Goal: Information Seeking & Learning: Check status

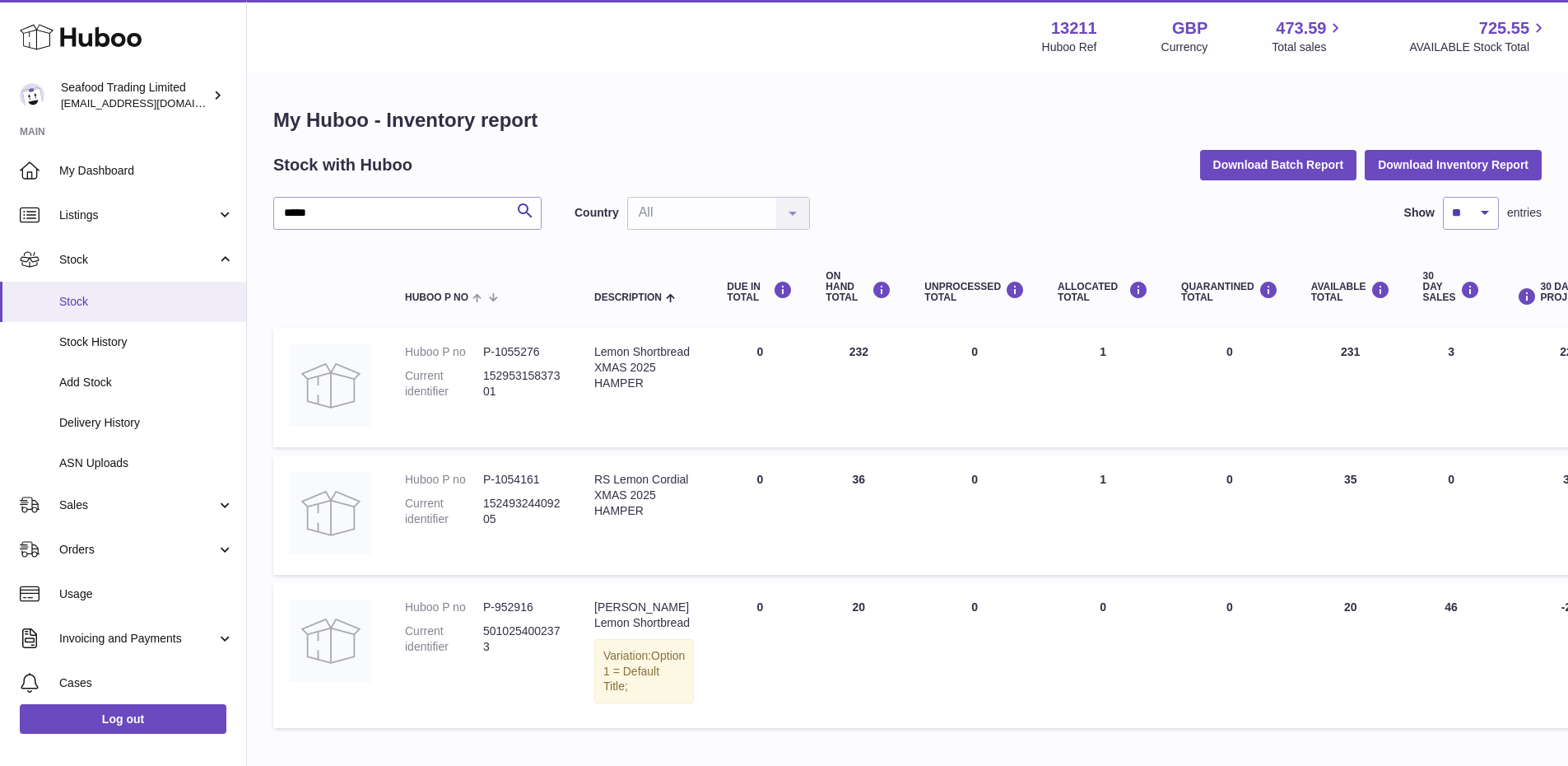
click at [73, 300] on span "Stock" at bounding box center [146, 302] width 175 height 15
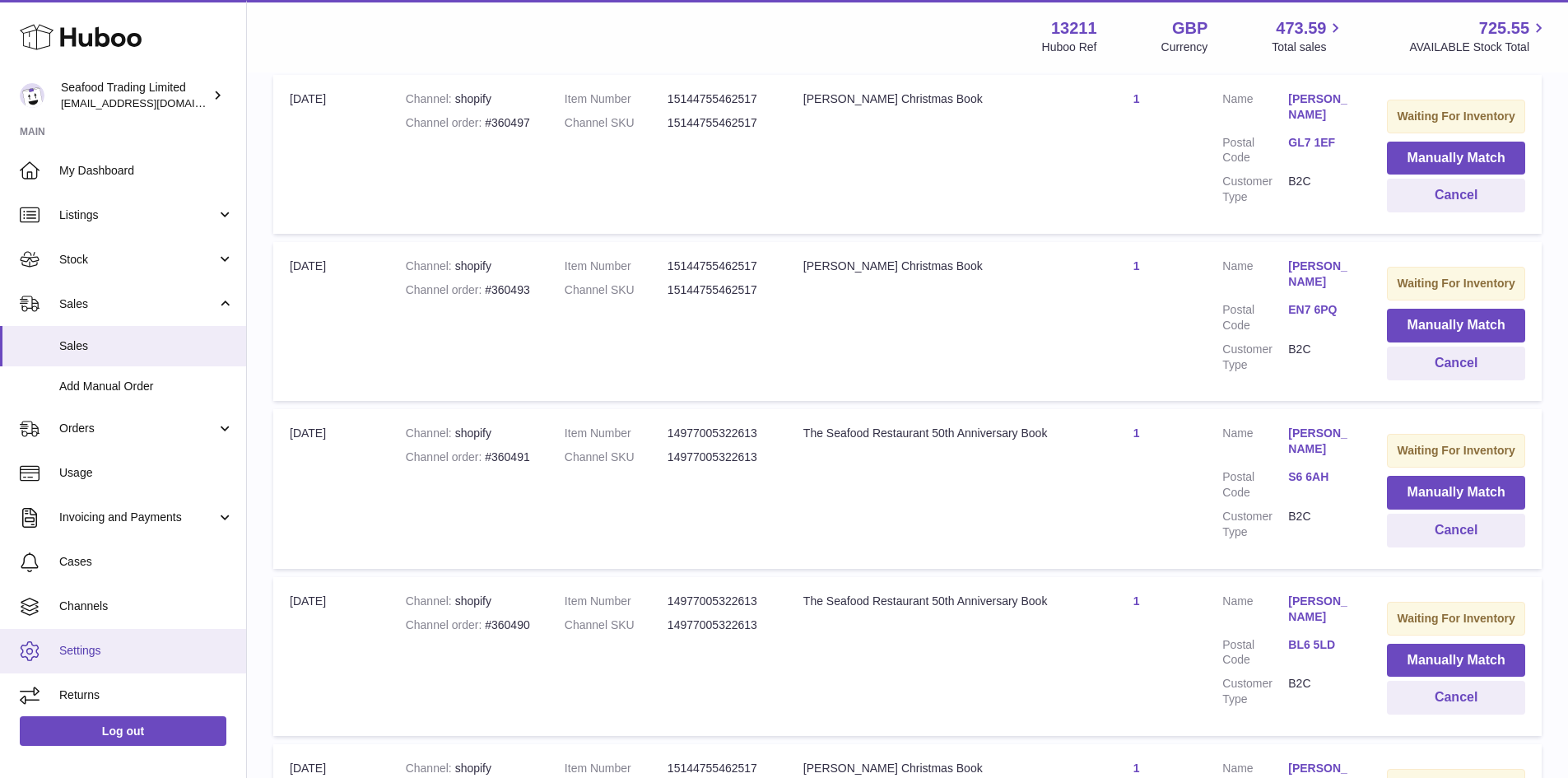
scroll to position [815, 0]
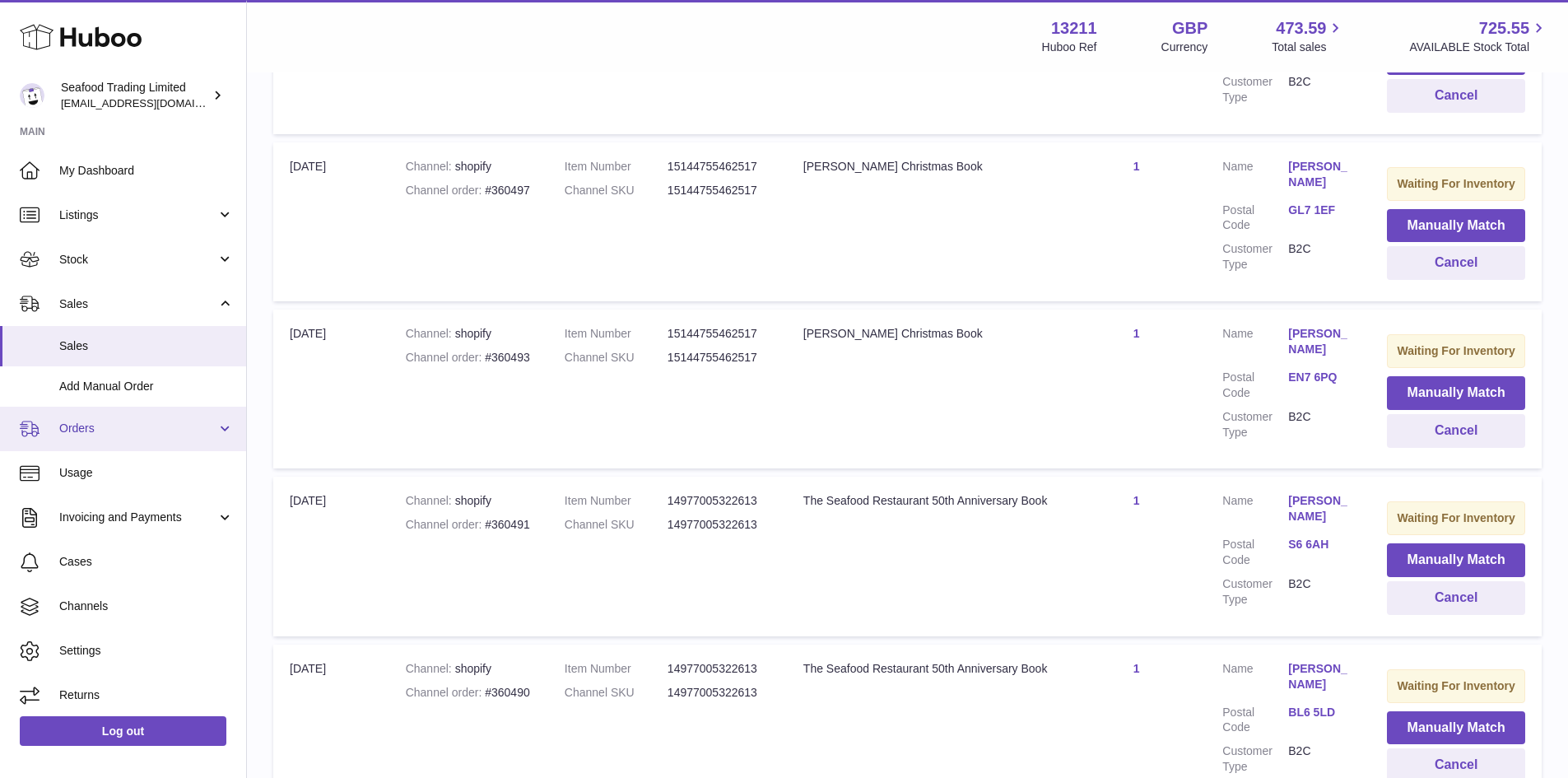
click at [97, 426] on span "Orders" at bounding box center [137, 428] width 158 height 15
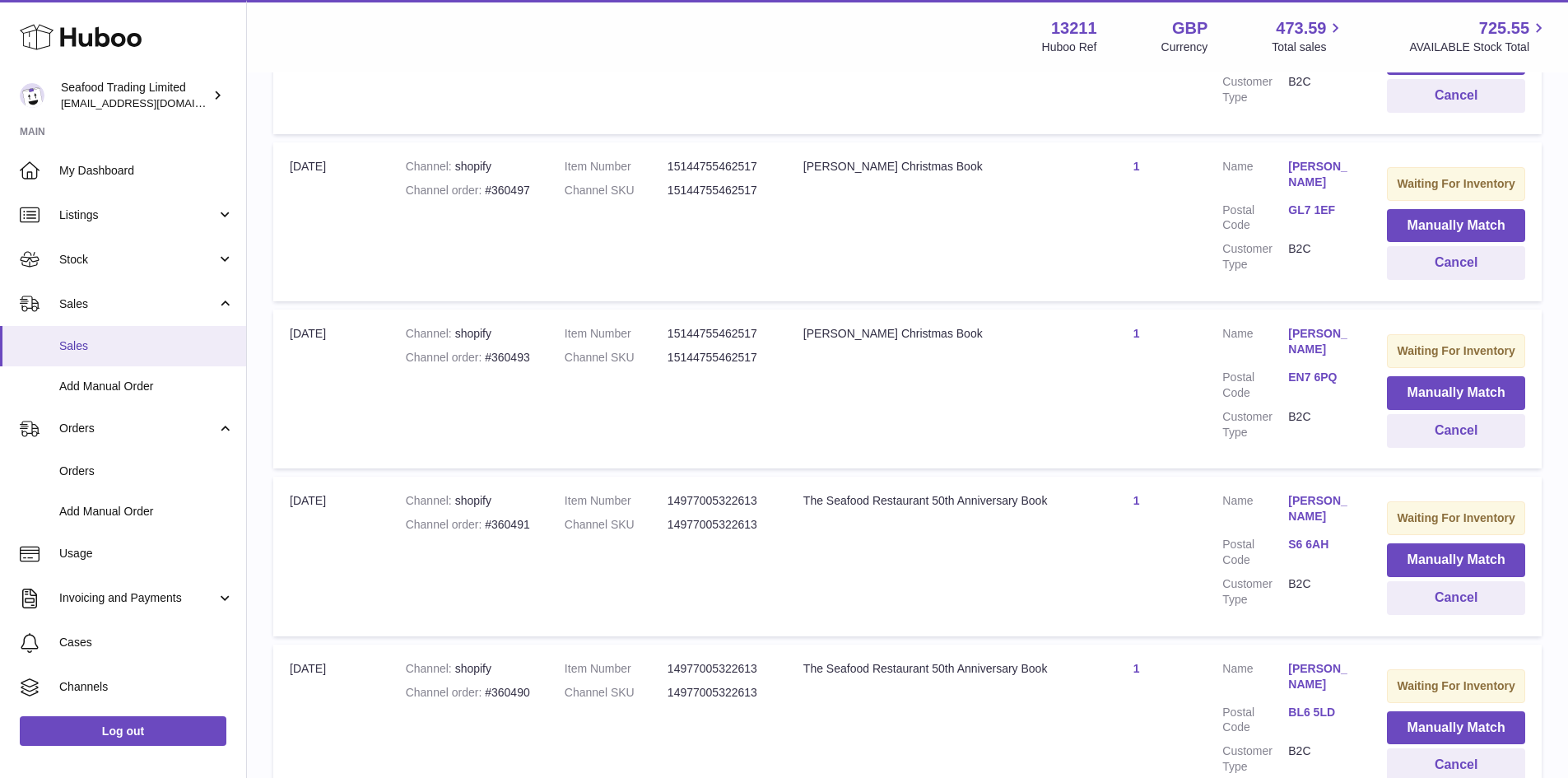
click at [86, 343] on span "Sales" at bounding box center [146, 346] width 175 height 15
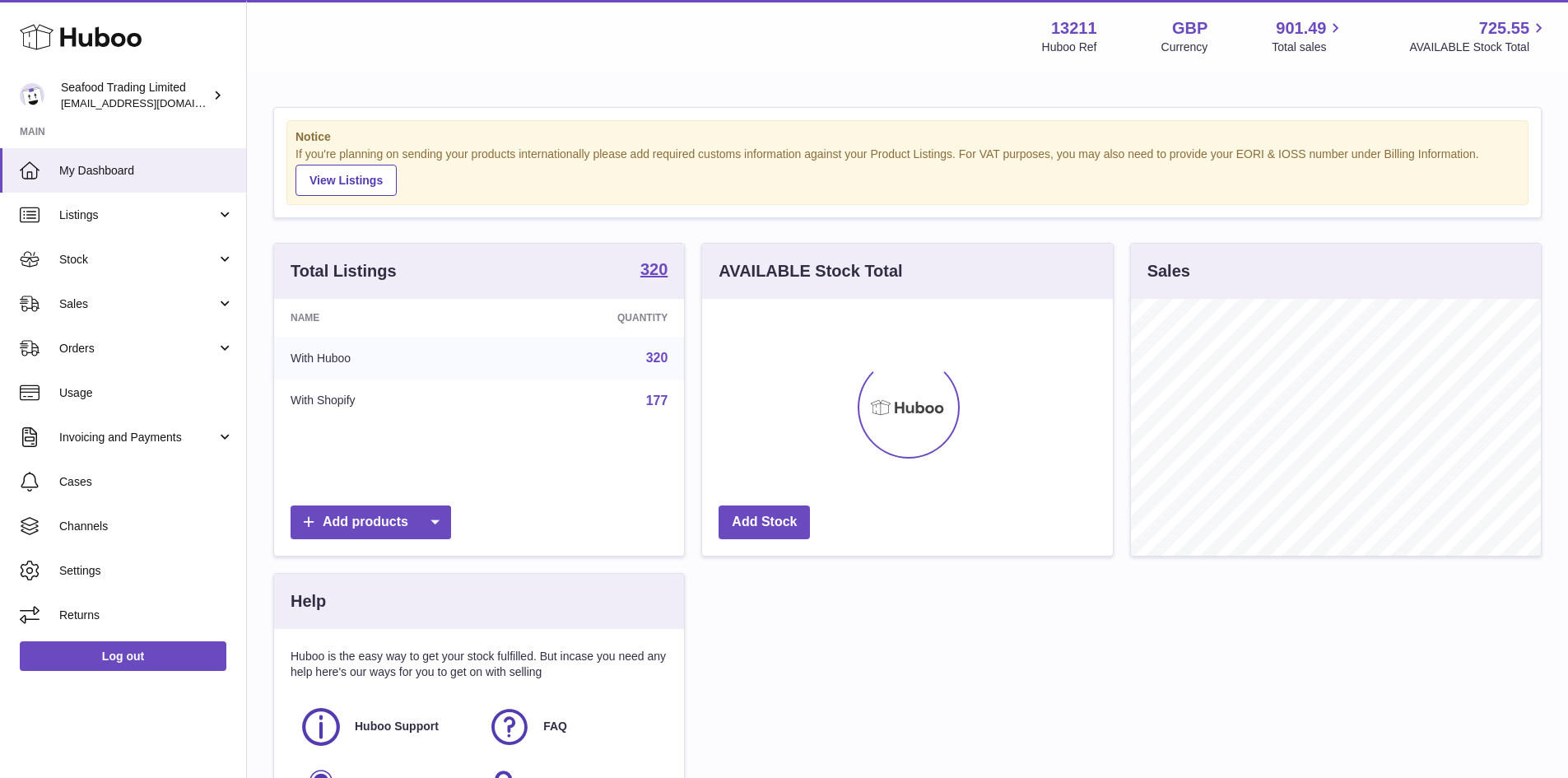
scroll to position [257, 411]
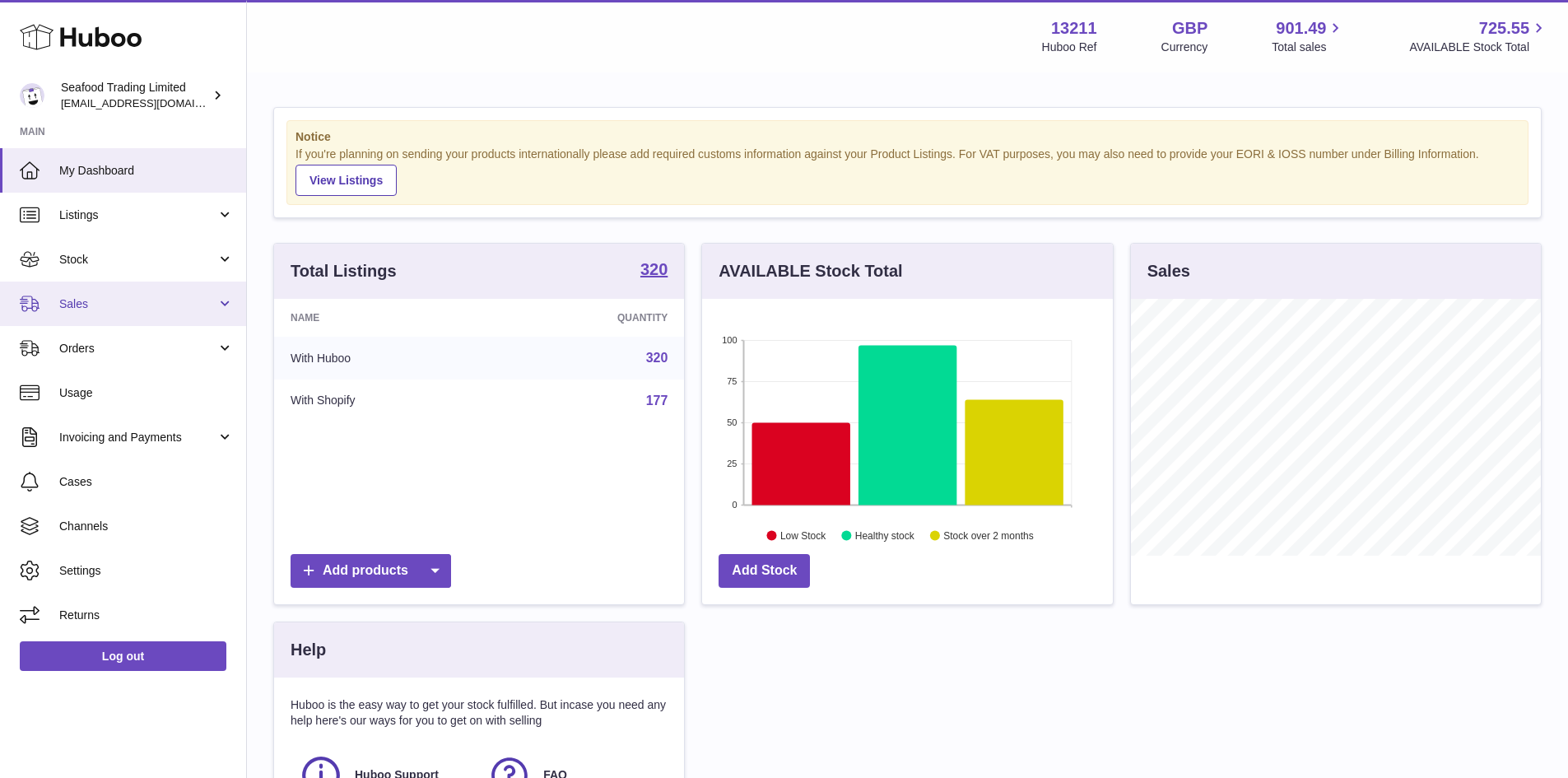
click at [70, 308] on span "Sales" at bounding box center [137, 304] width 158 height 15
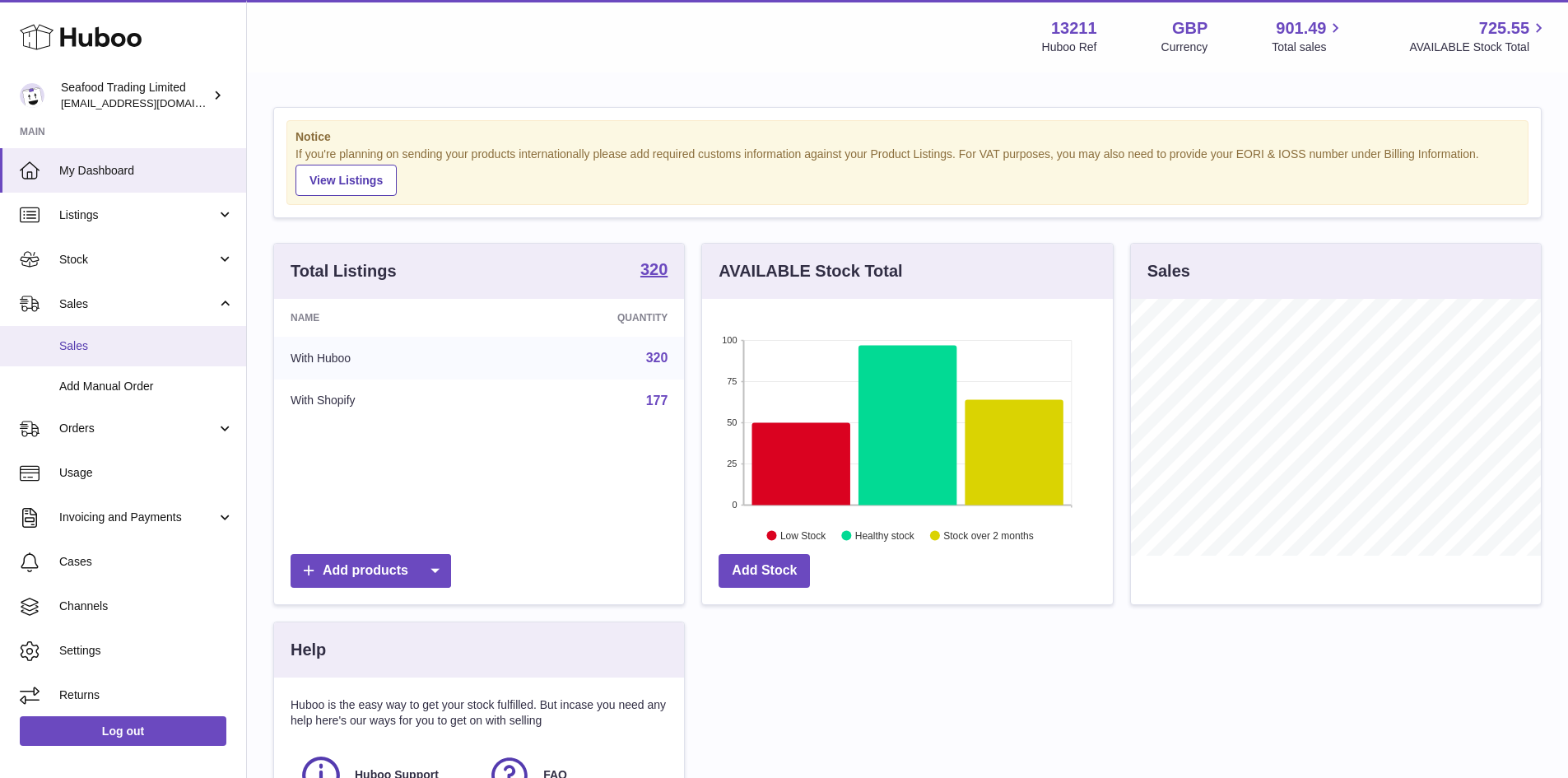
click at [75, 340] on span "Sales" at bounding box center [146, 346] width 175 height 15
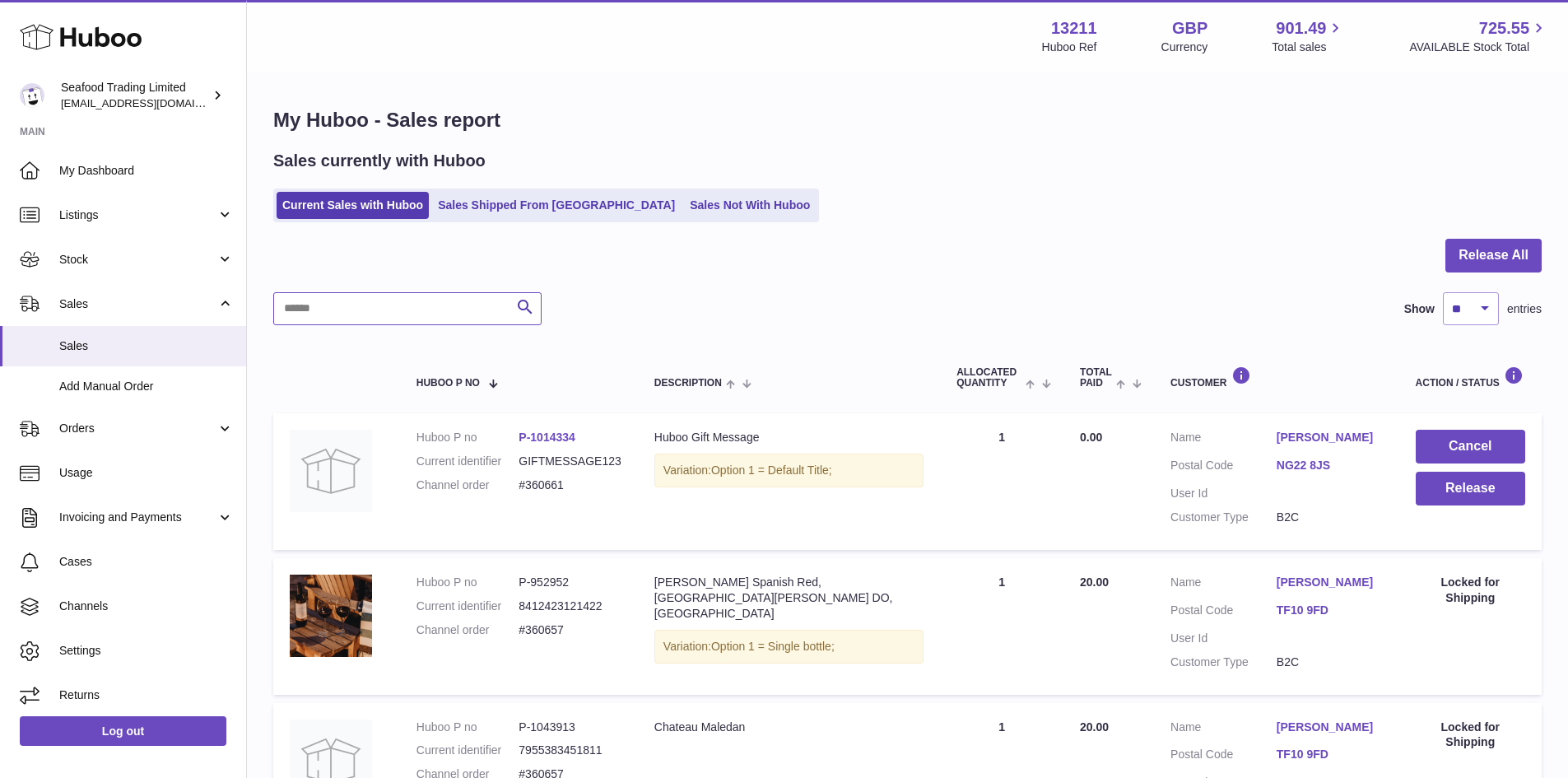
click at [352, 305] on input "text" at bounding box center [408, 308] width 269 height 33
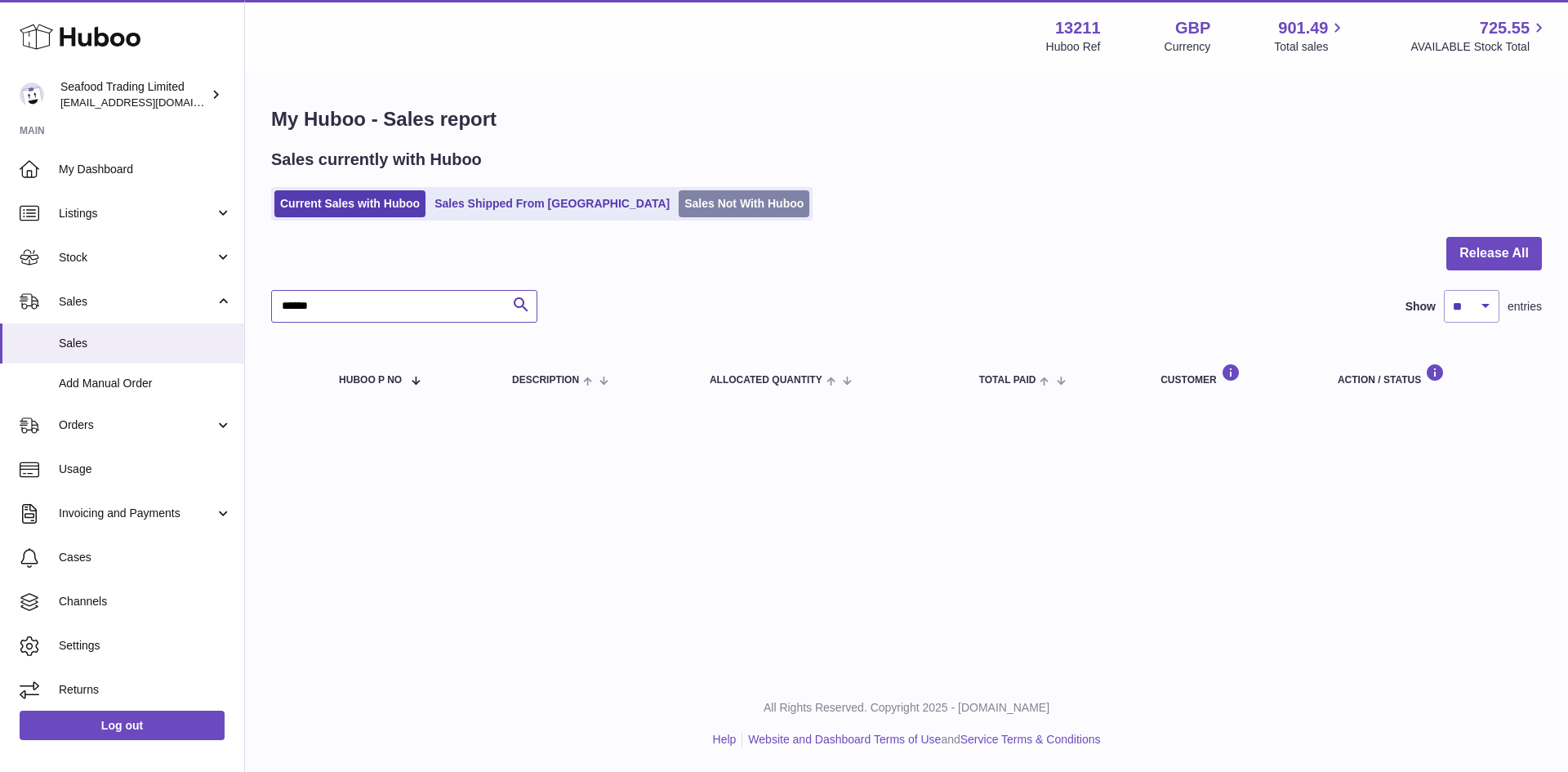
type input "******"
click at [679, 205] on link "Sales Not With Huboo" at bounding box center [744, 203] width 130 height 27
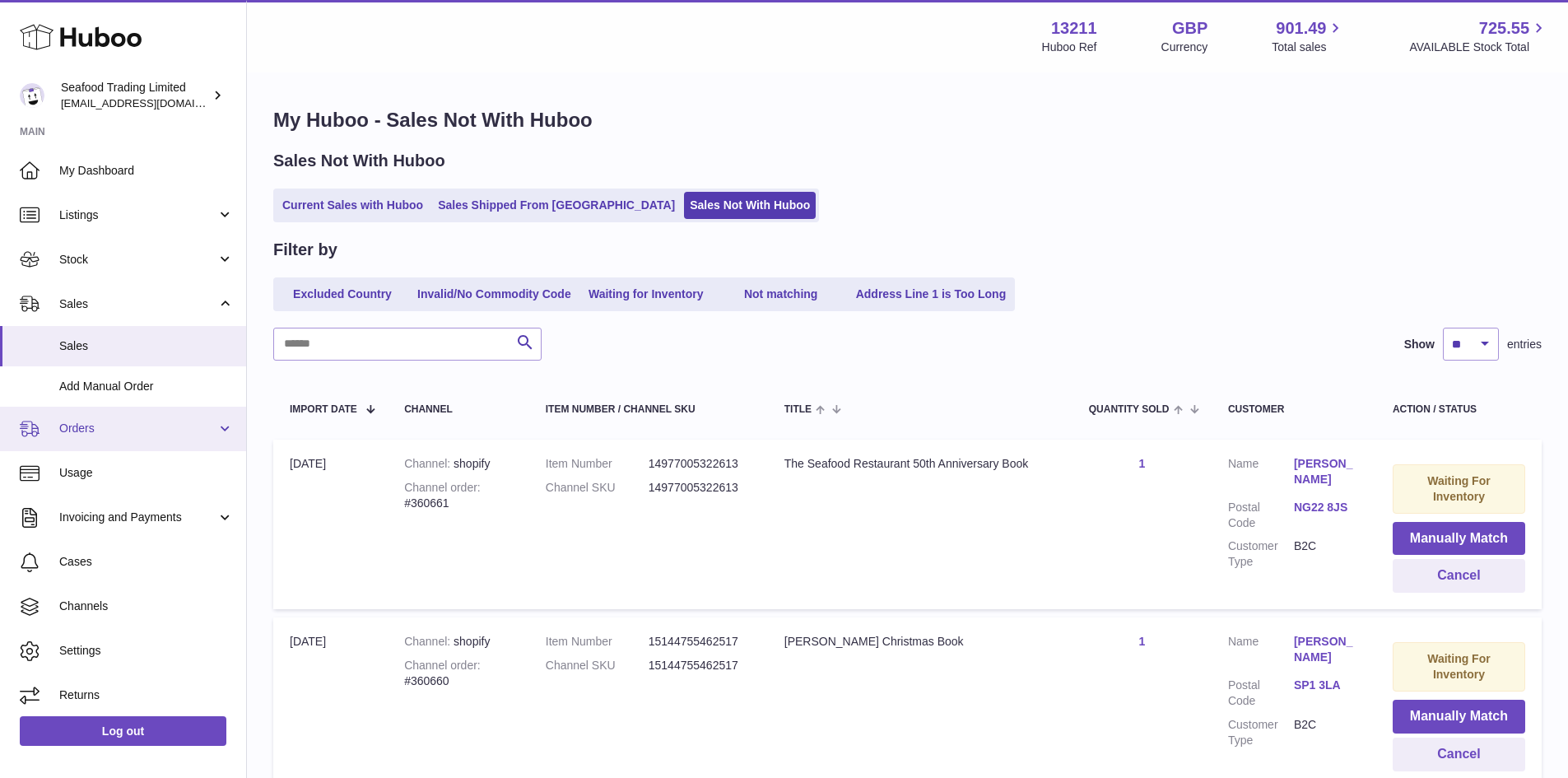
click at [77, 433] on span "Orders" at bounding box center [137, 428] width 158 height 15
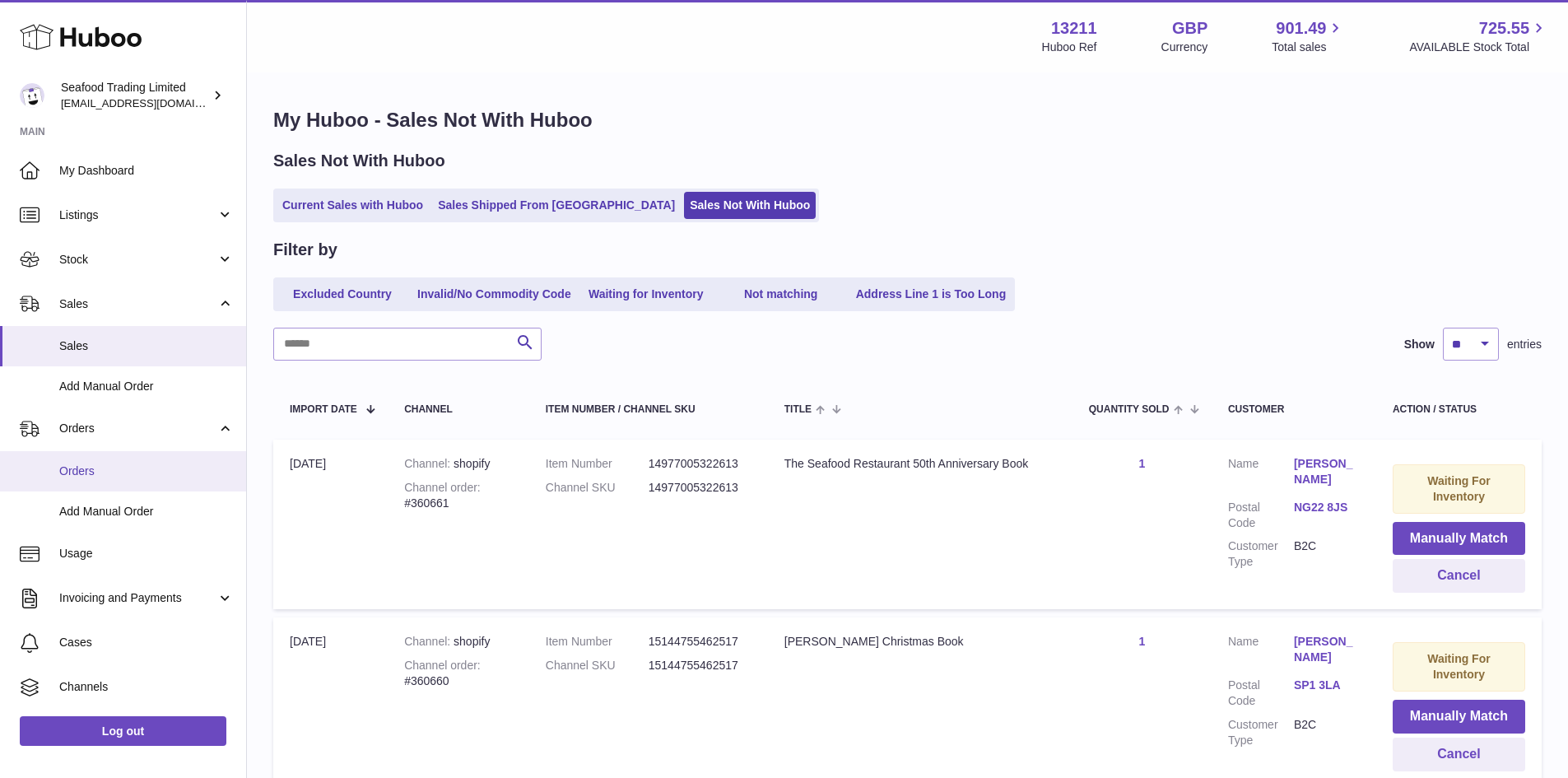
click at [80, 469] on span "Orders" at bounding box center [146, 471] width 175 height 15
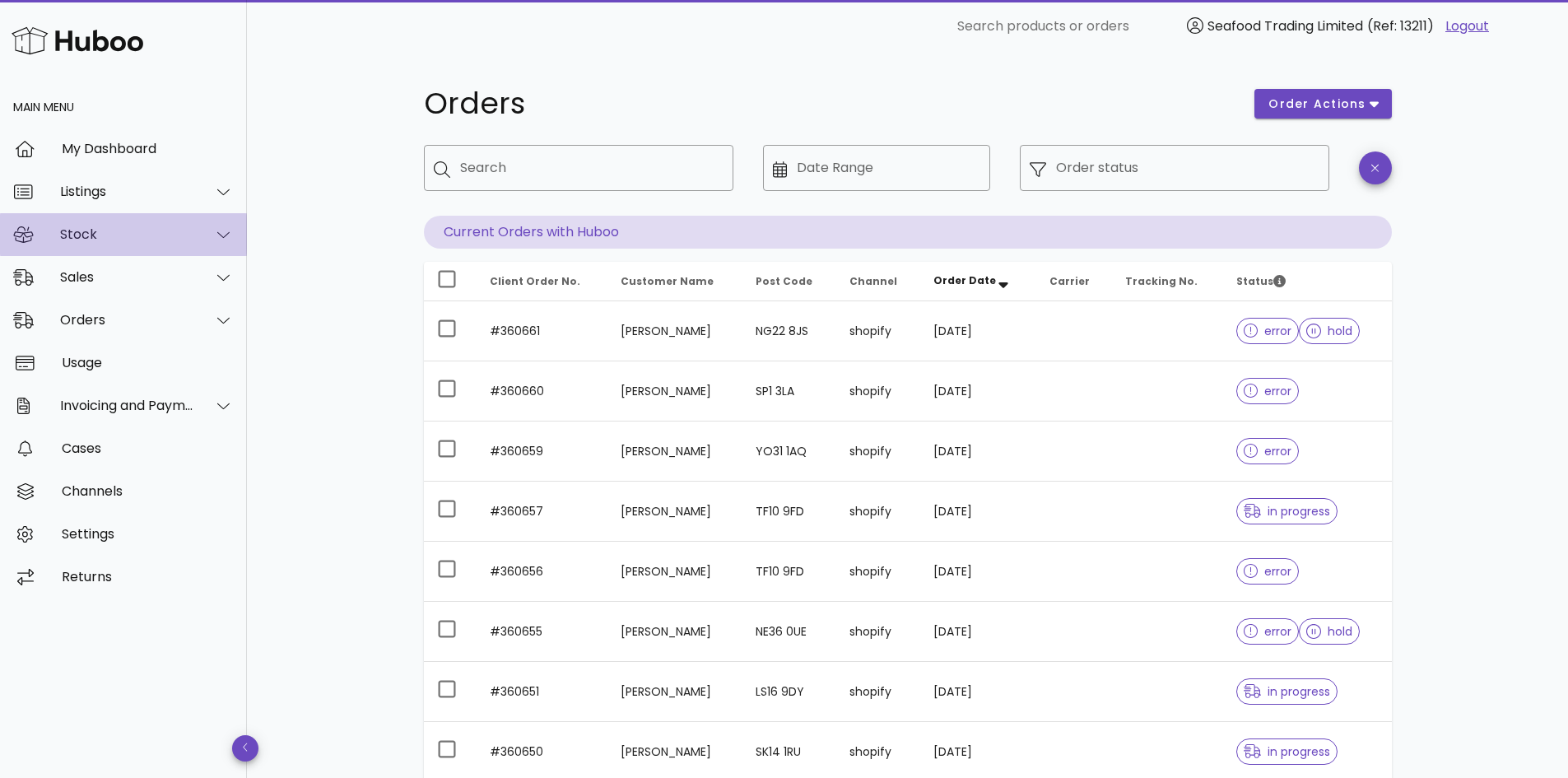
click at [82, 230] on div "Stock" at bounding box center [127, 234] width 134 height 15
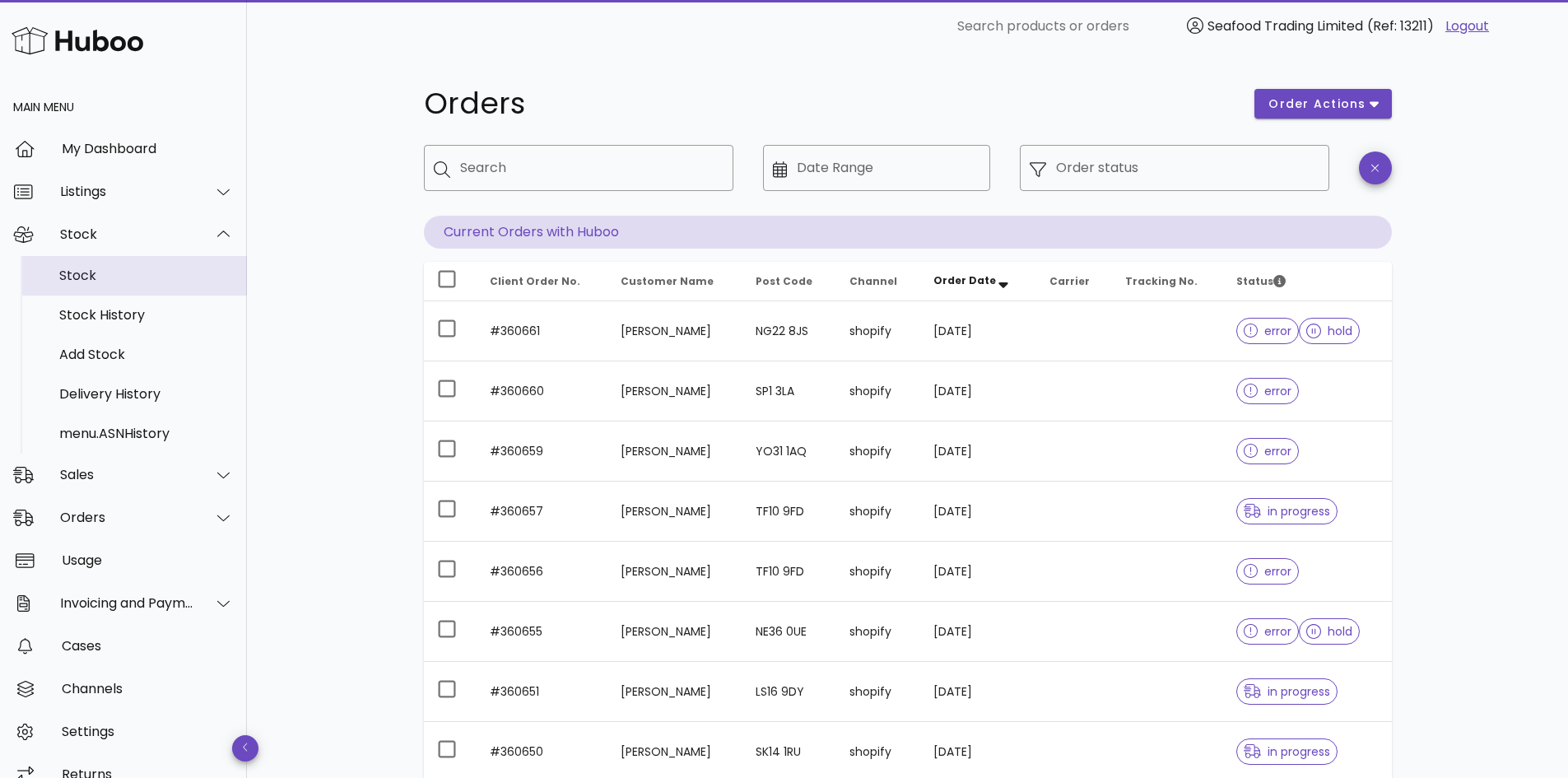
click at [83, 274] on div "Stock" at bounding box center [146, 275] width 175 height 15
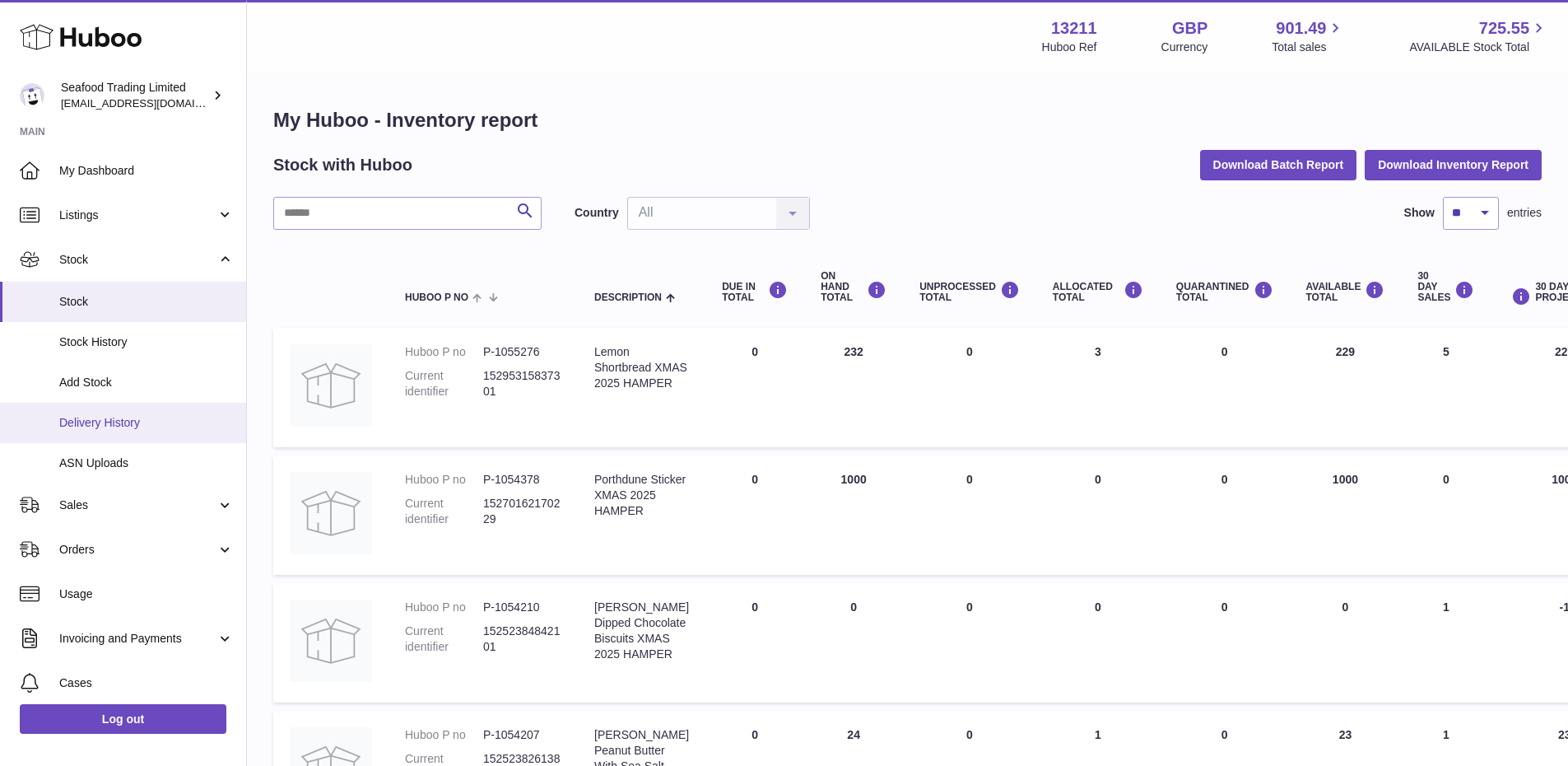
click at [107, 425] on span "Delivery History" at bounding box center [146, 423] width 175 height 15
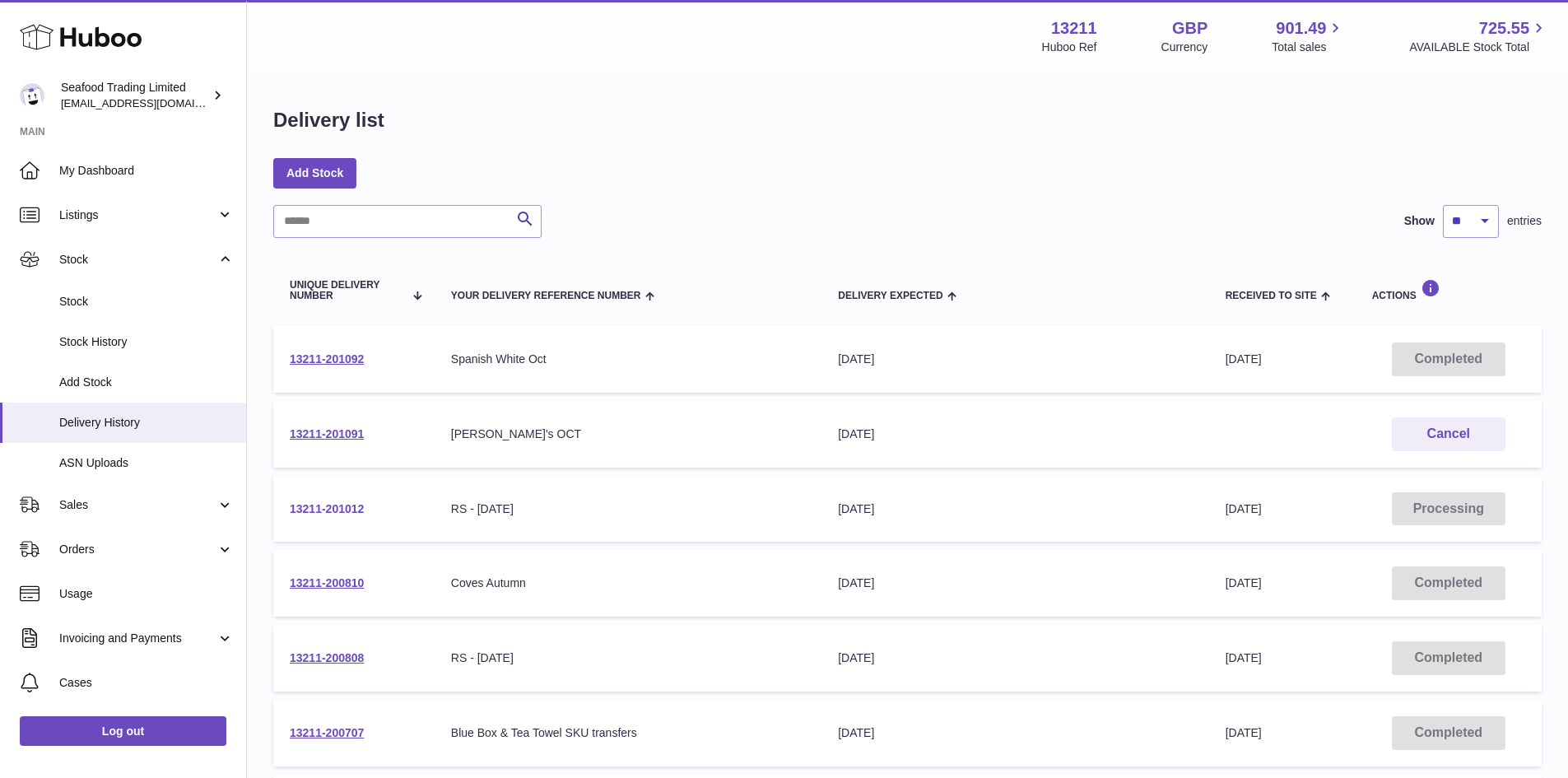
click at [323, 502] on link "13211-201012" at bounding box center [327, 508] width 74 height 14
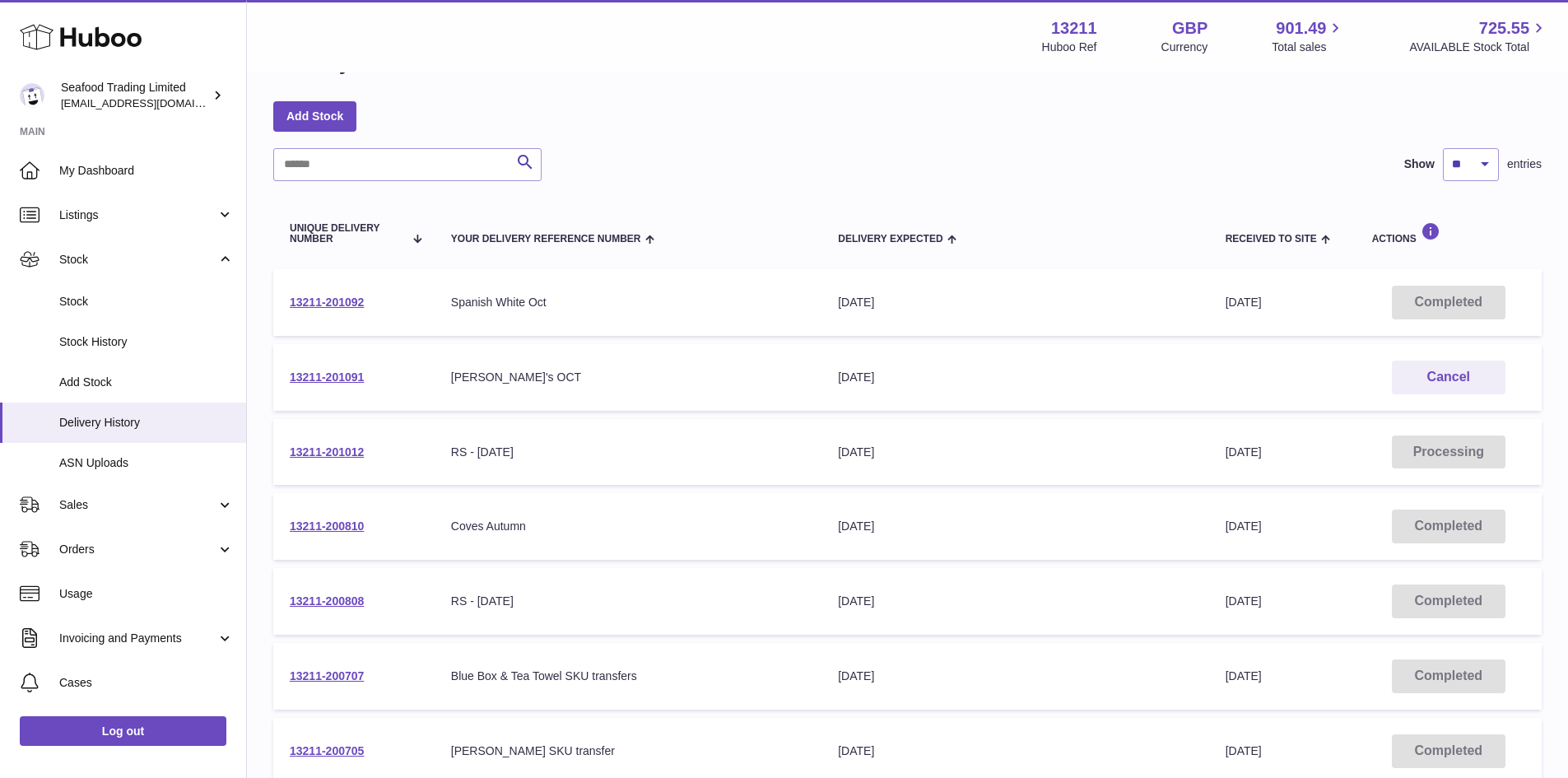
scroll to position [82, 0]
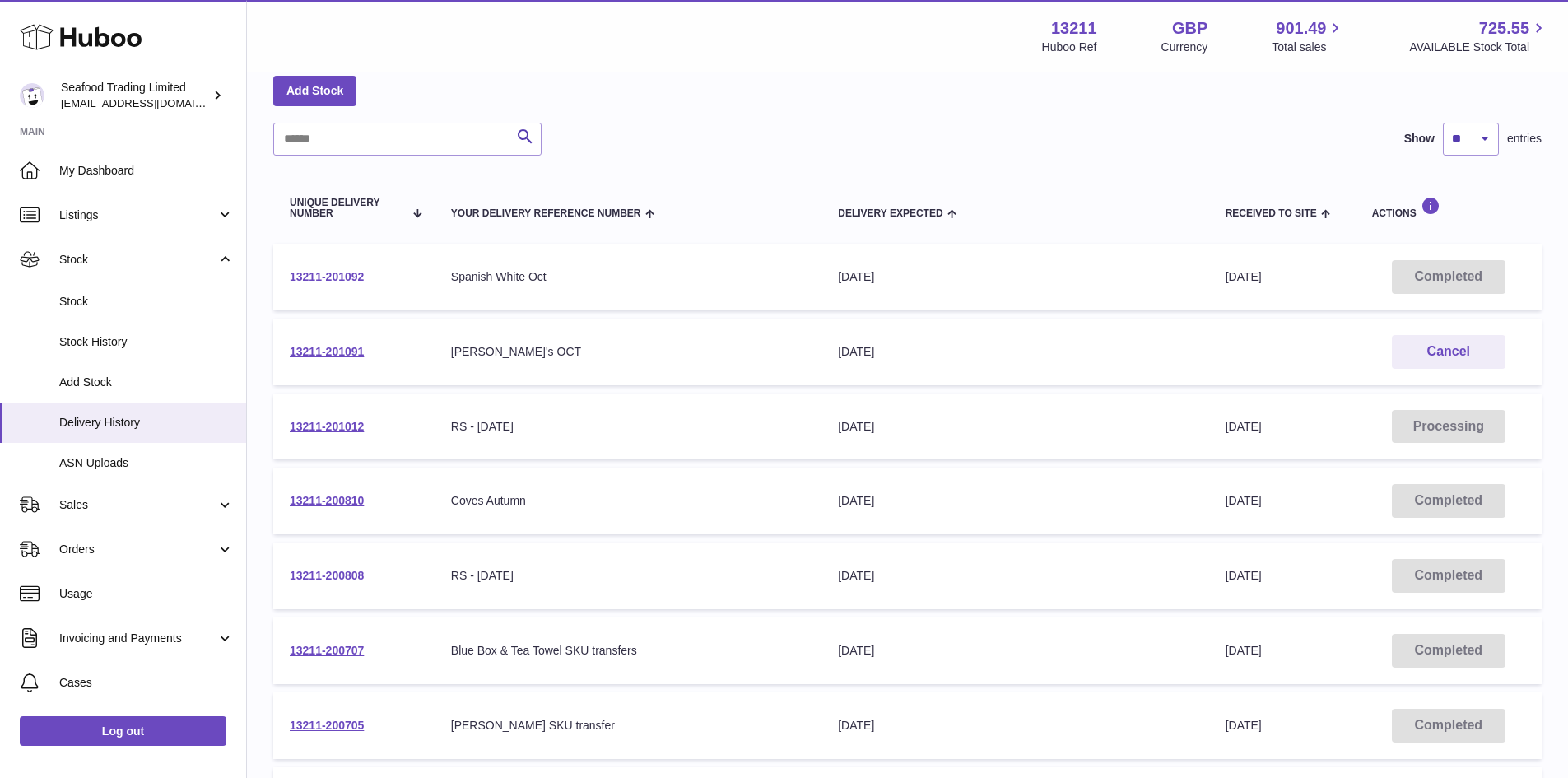
click at [340, 572] on link "13211-200808" at bounding box center [327, 575] width 74 height 14
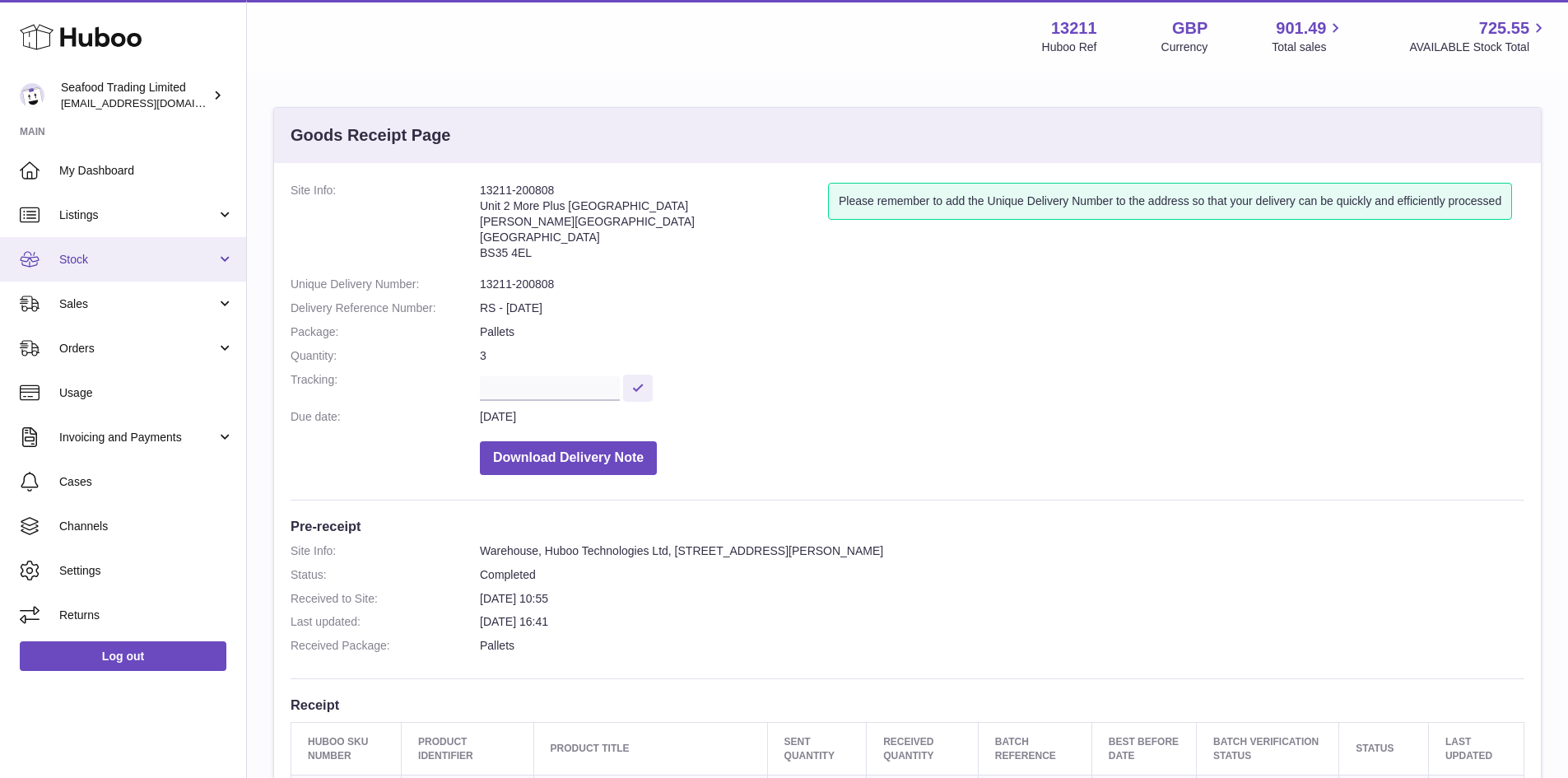
click at [80, 262] on span "Stock" at bounding box center [137, 260] width 158 height 15
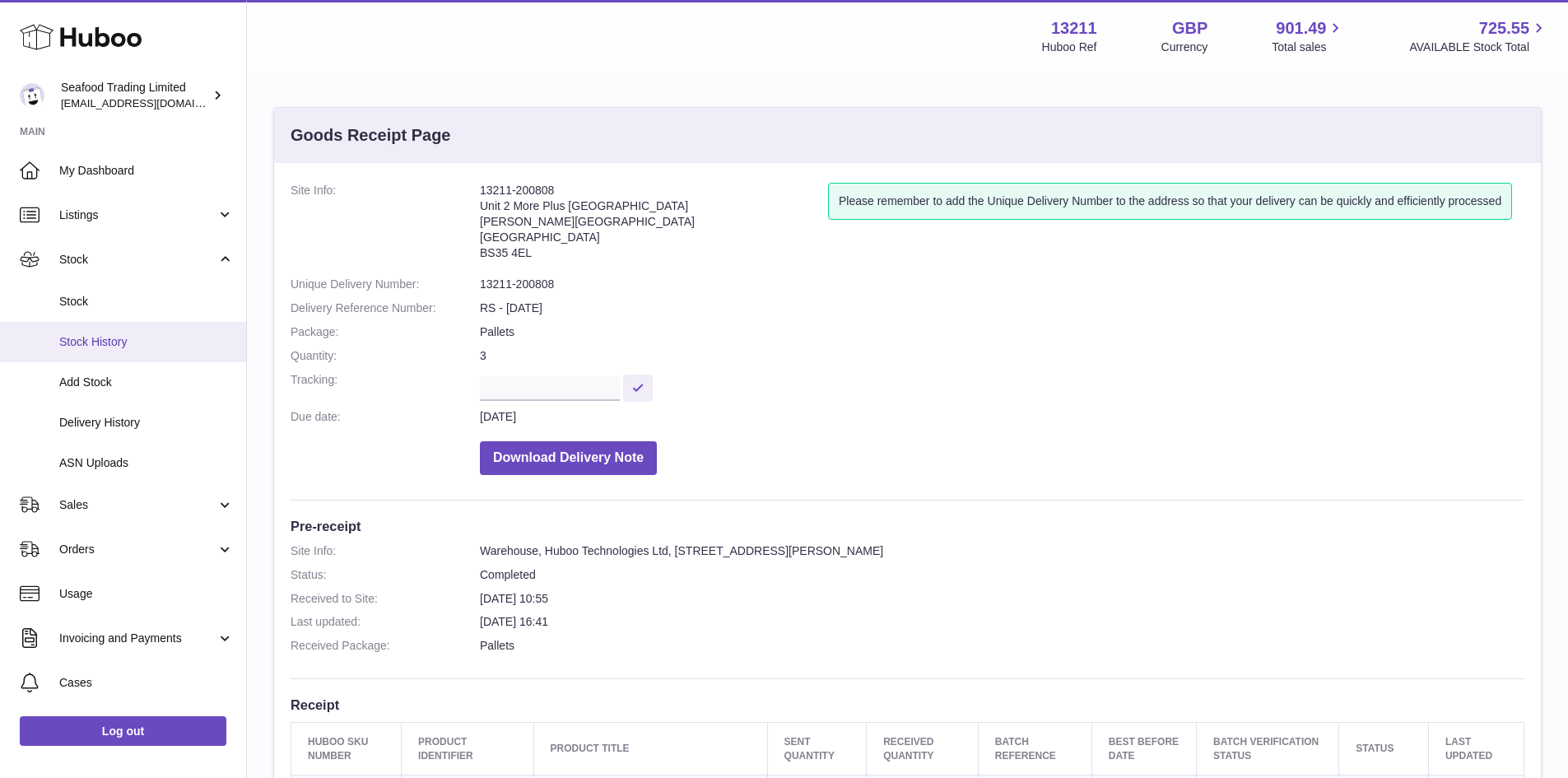
click at [103, 340] on span "Stock History" at bounding box center [146, 342] width 175 height 15
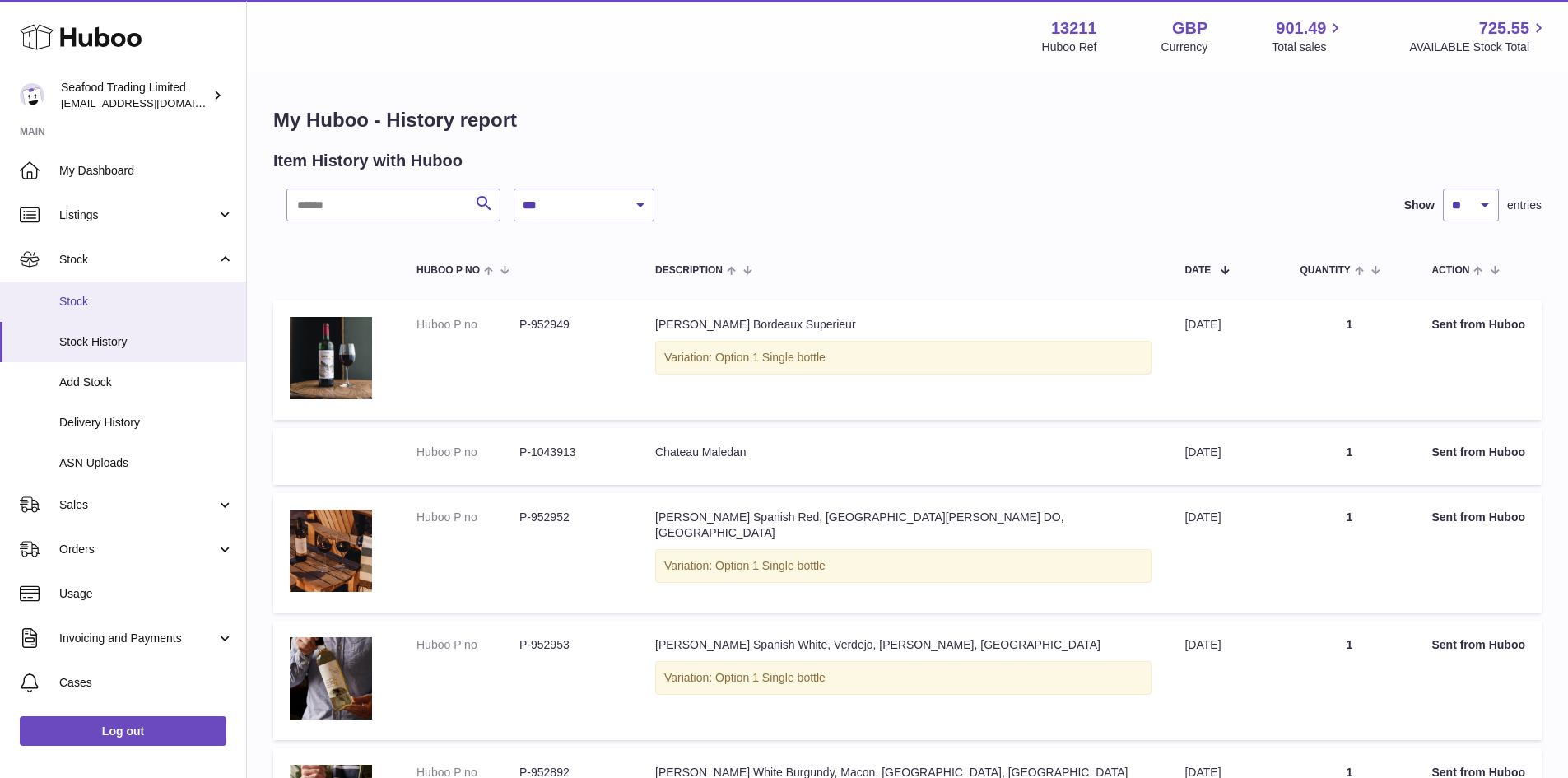
click at [102, 298] on span "Stock" at bounding box center [146, 302] width 175 height 15
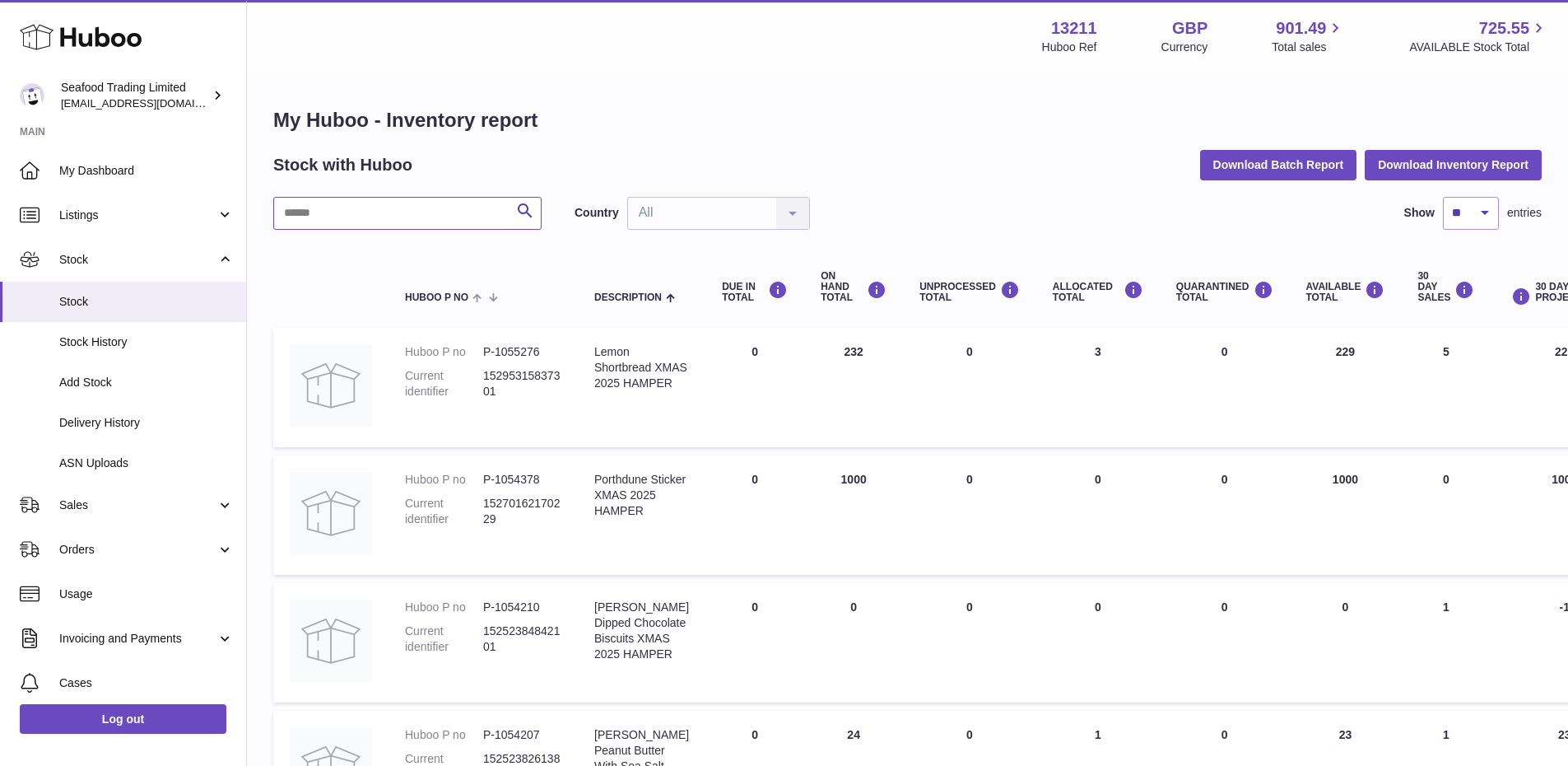
click at [372, 209] on input "text" at bounding box center [408, 214] width 269 height 33
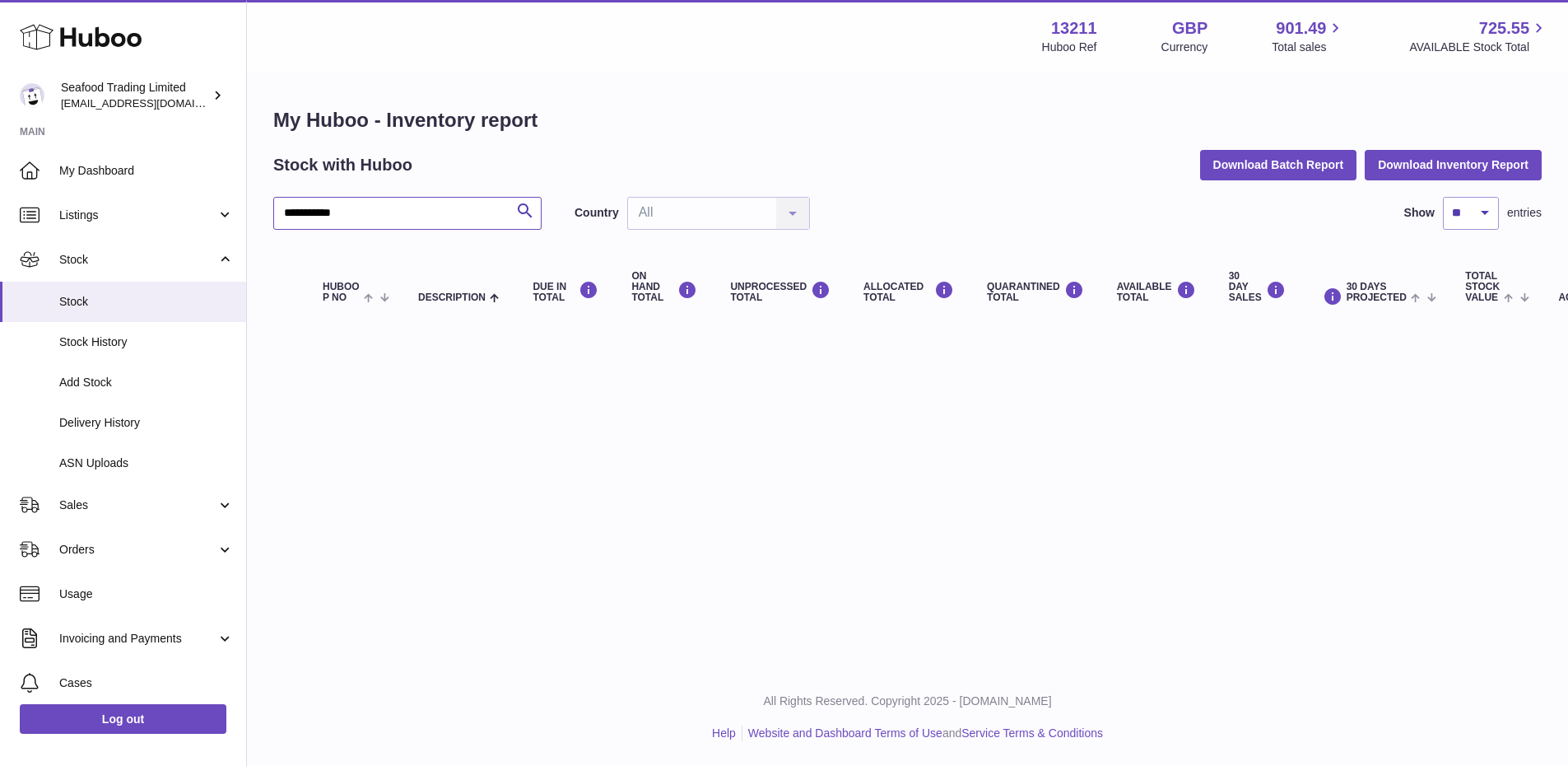
scroll to position [13, 0]
click at [372, 201] on input "**********" at bounding box center [408, 214] width 269 height 33
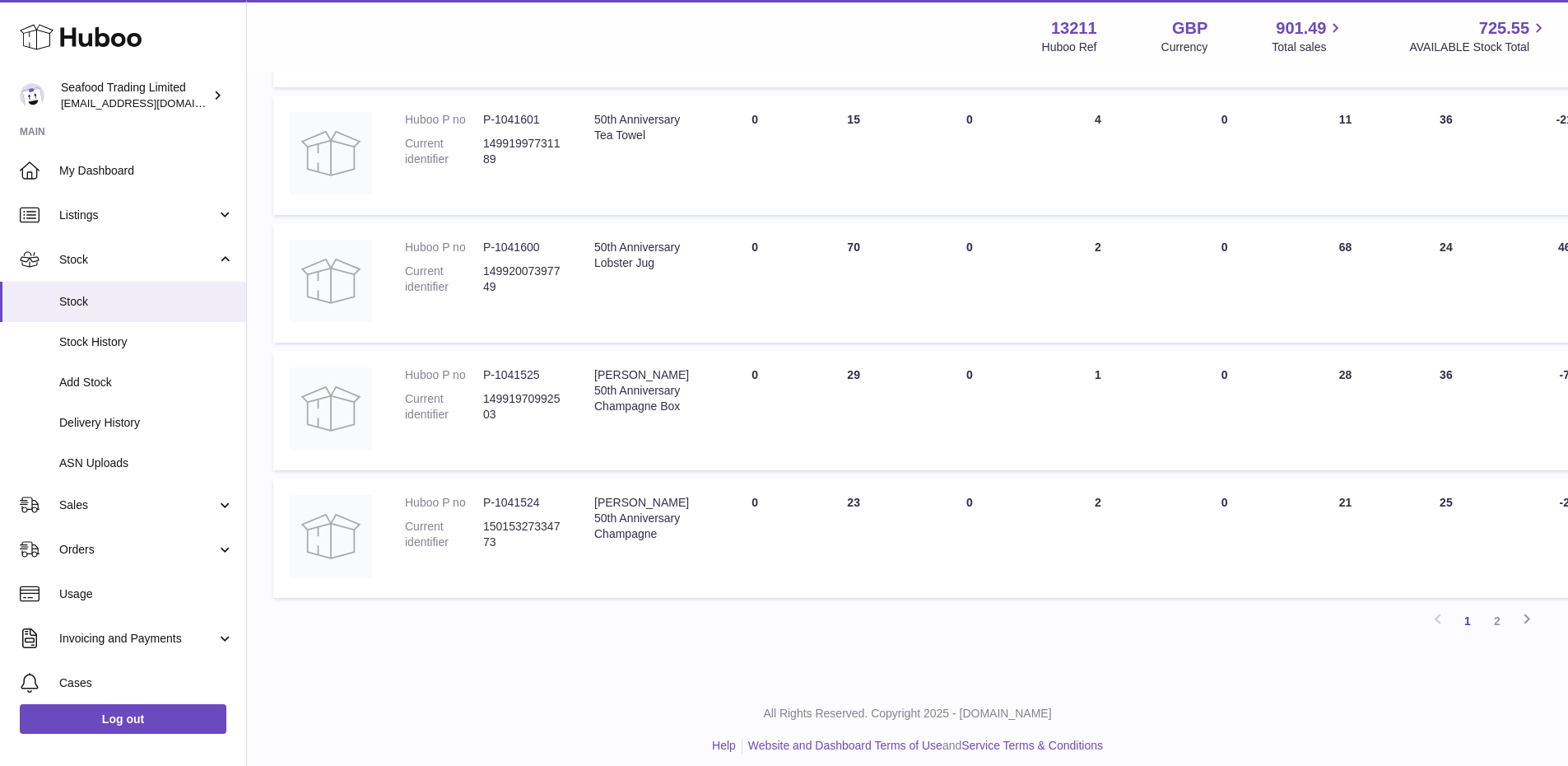
scroll to position [1010, 0]
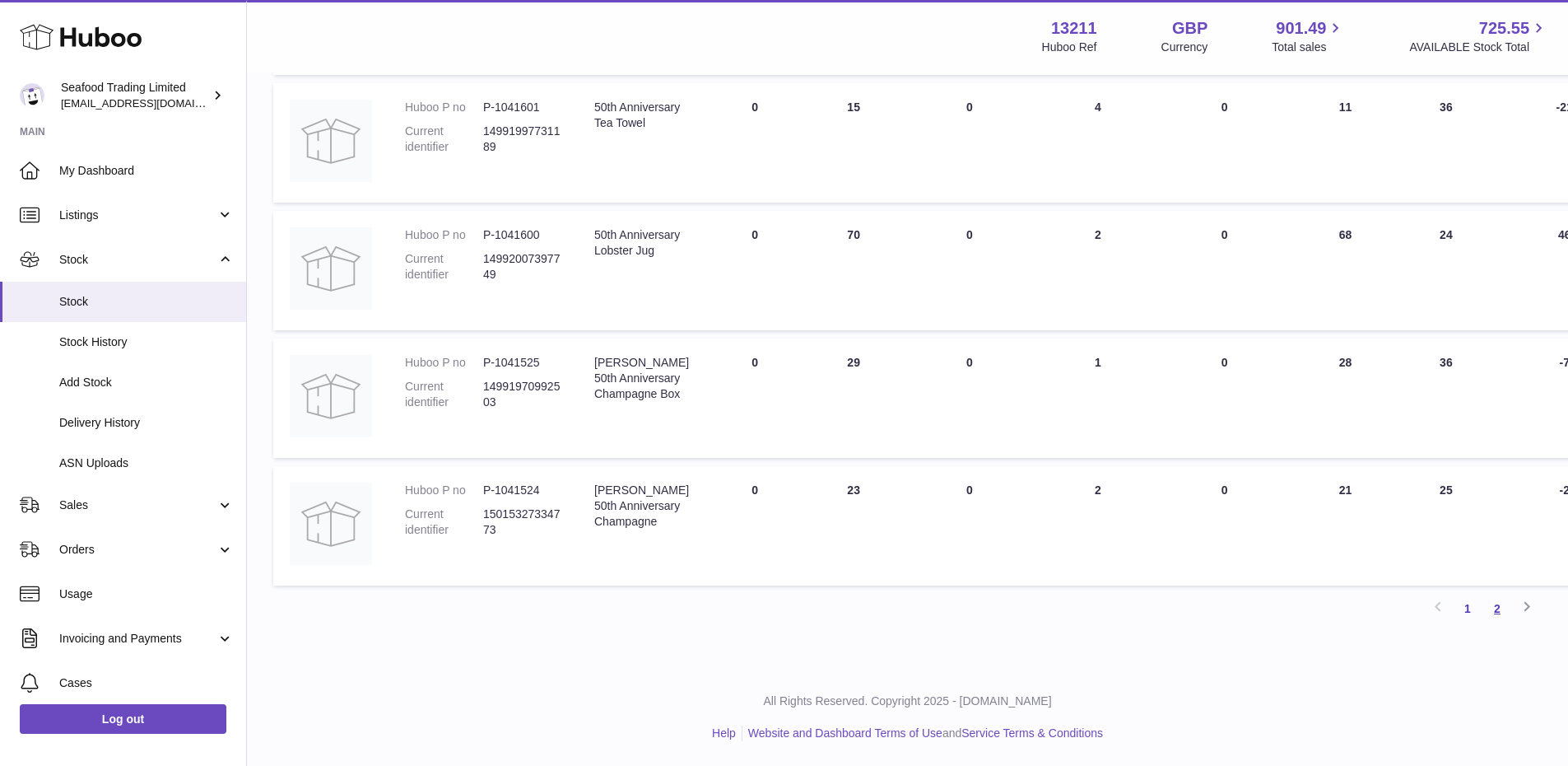
type input "**********"
click at [1495, 604] on link "2" at bounding box center [1497, 608] width 30 height 30
